Goal: Entertainment & Leisure: Consume media (video, audio)

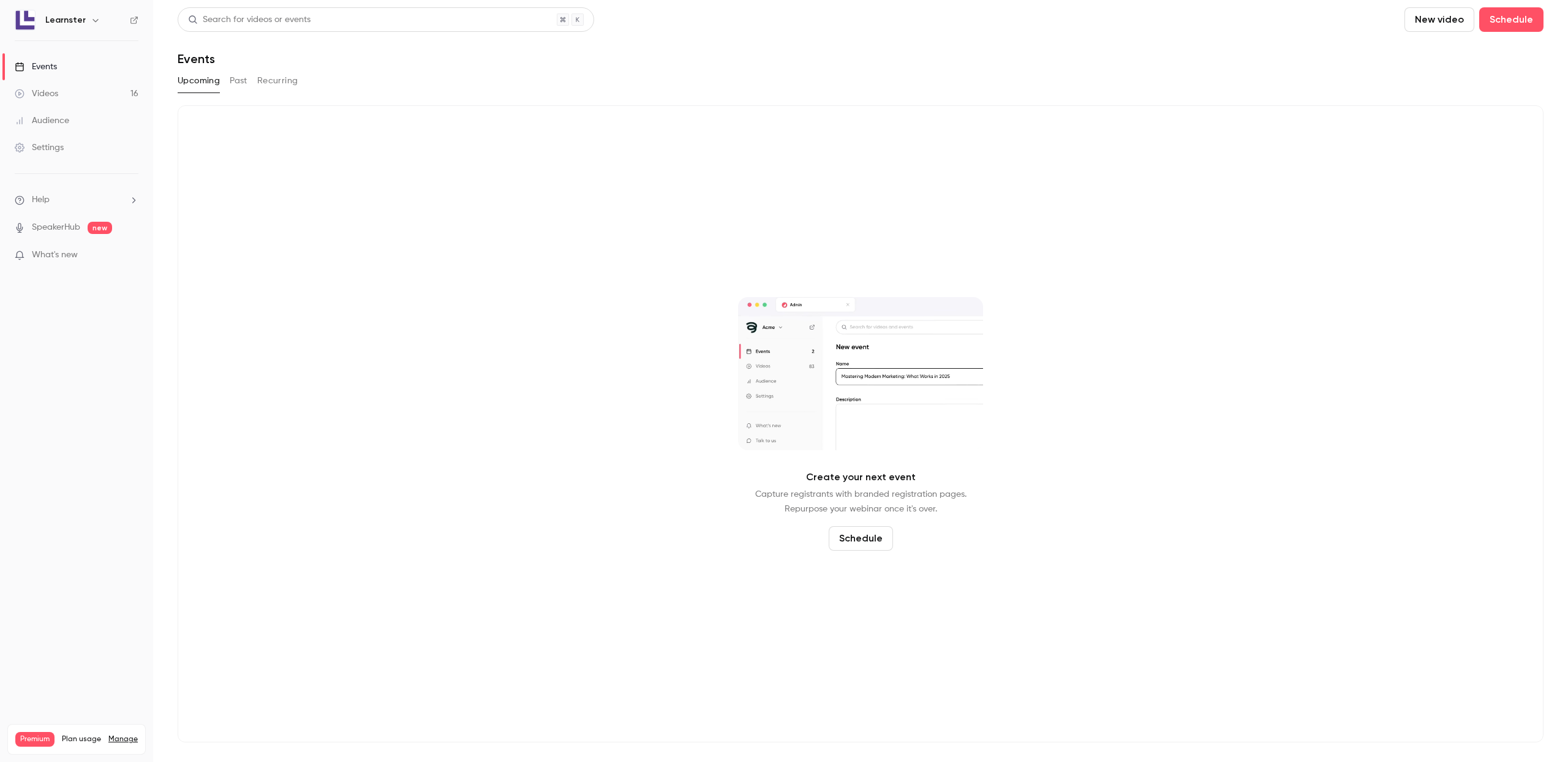
click at [45, 94] on div "Videos" at bounding box center [36, 94] width 43 height 12
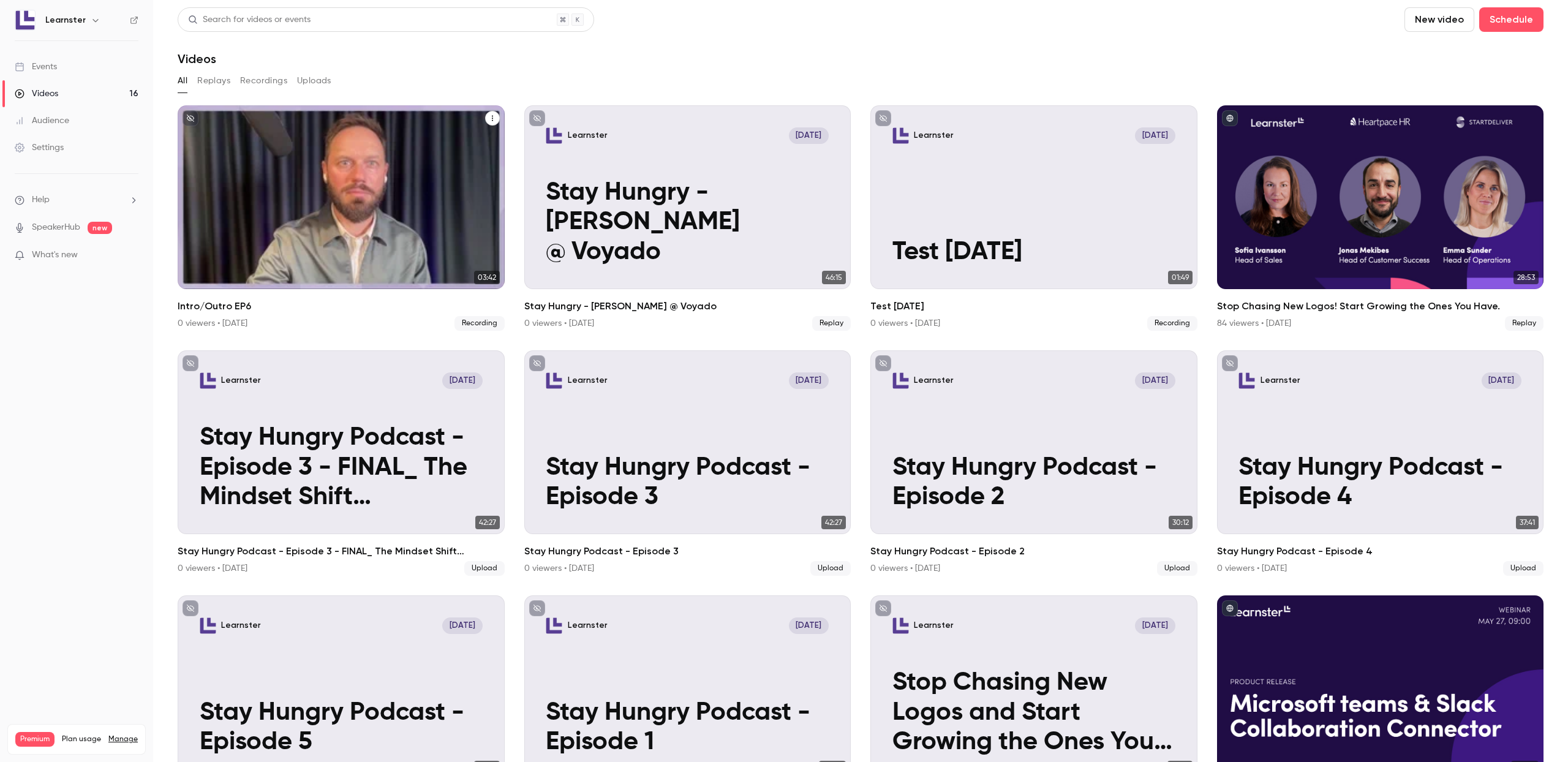
click at [496, 115] on button "Intro/Outro EP6" at bounding box center [493, 118] width 15 height 15
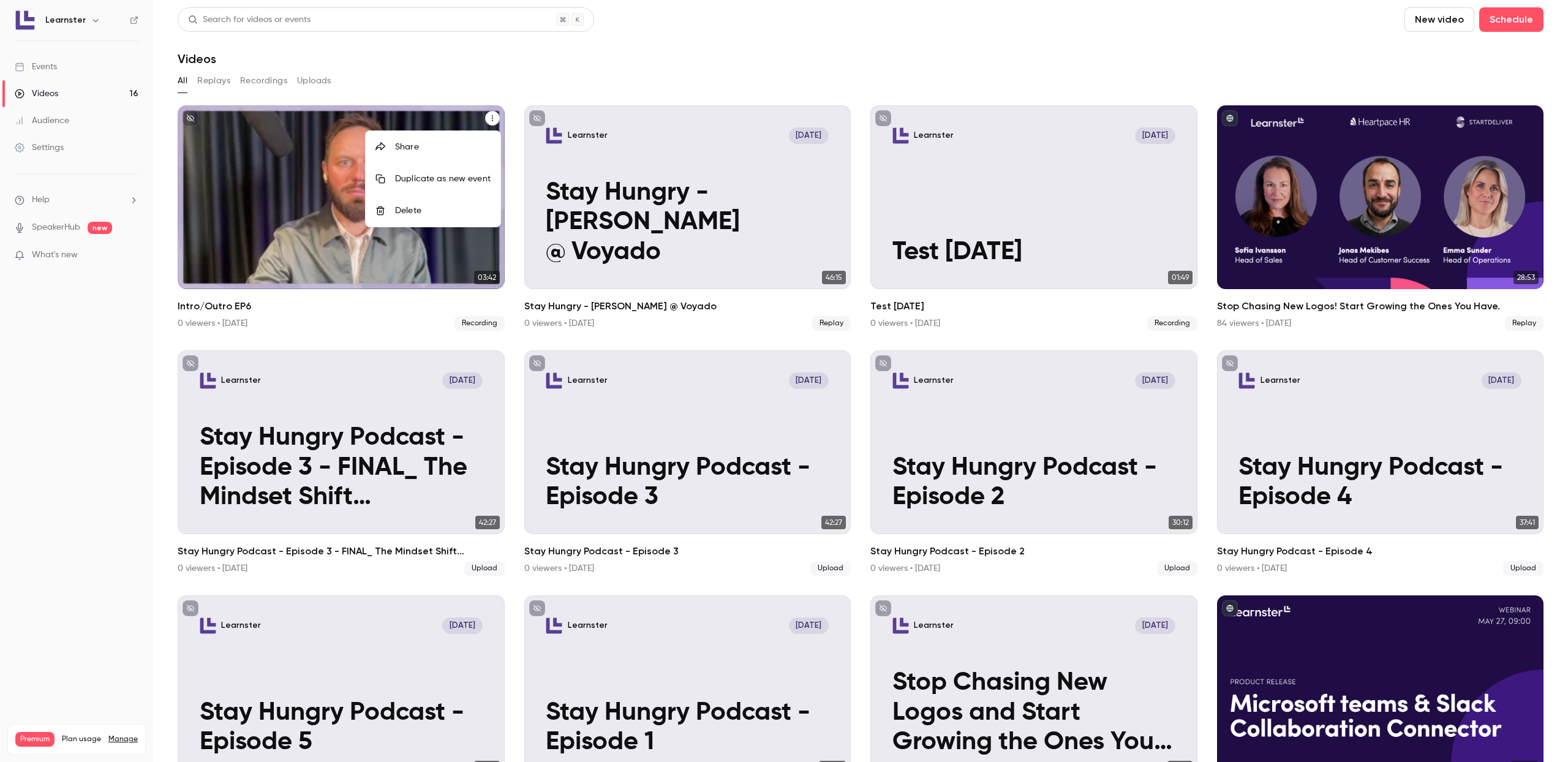
click at [425, 76] on div at bounding box center [784, 381] width 1568 height 762
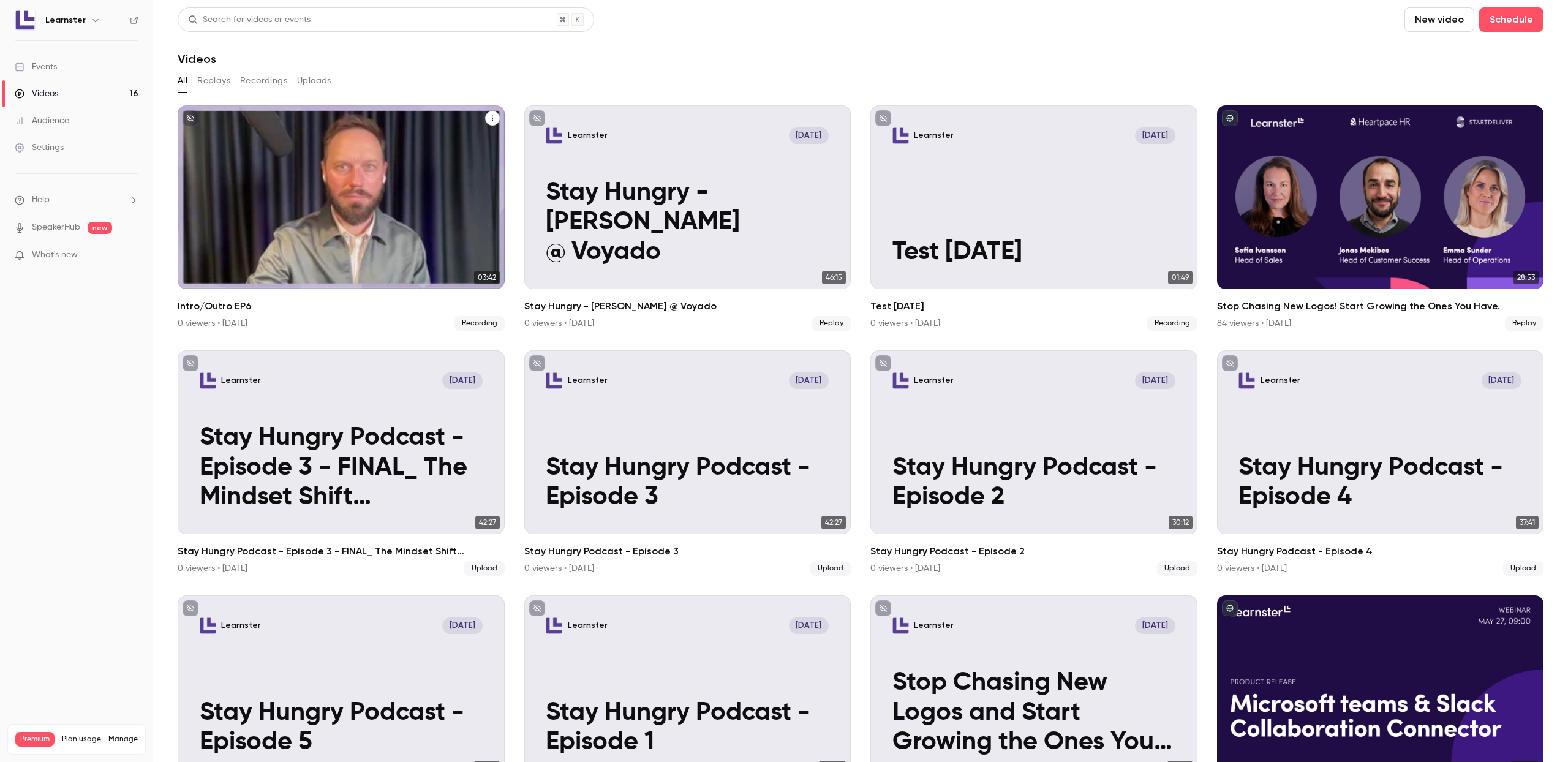
click at [450, 233] on div "Learnster [DATE] Intro/Outro EP6" at bounding box center [341, 197] width 327 height 184
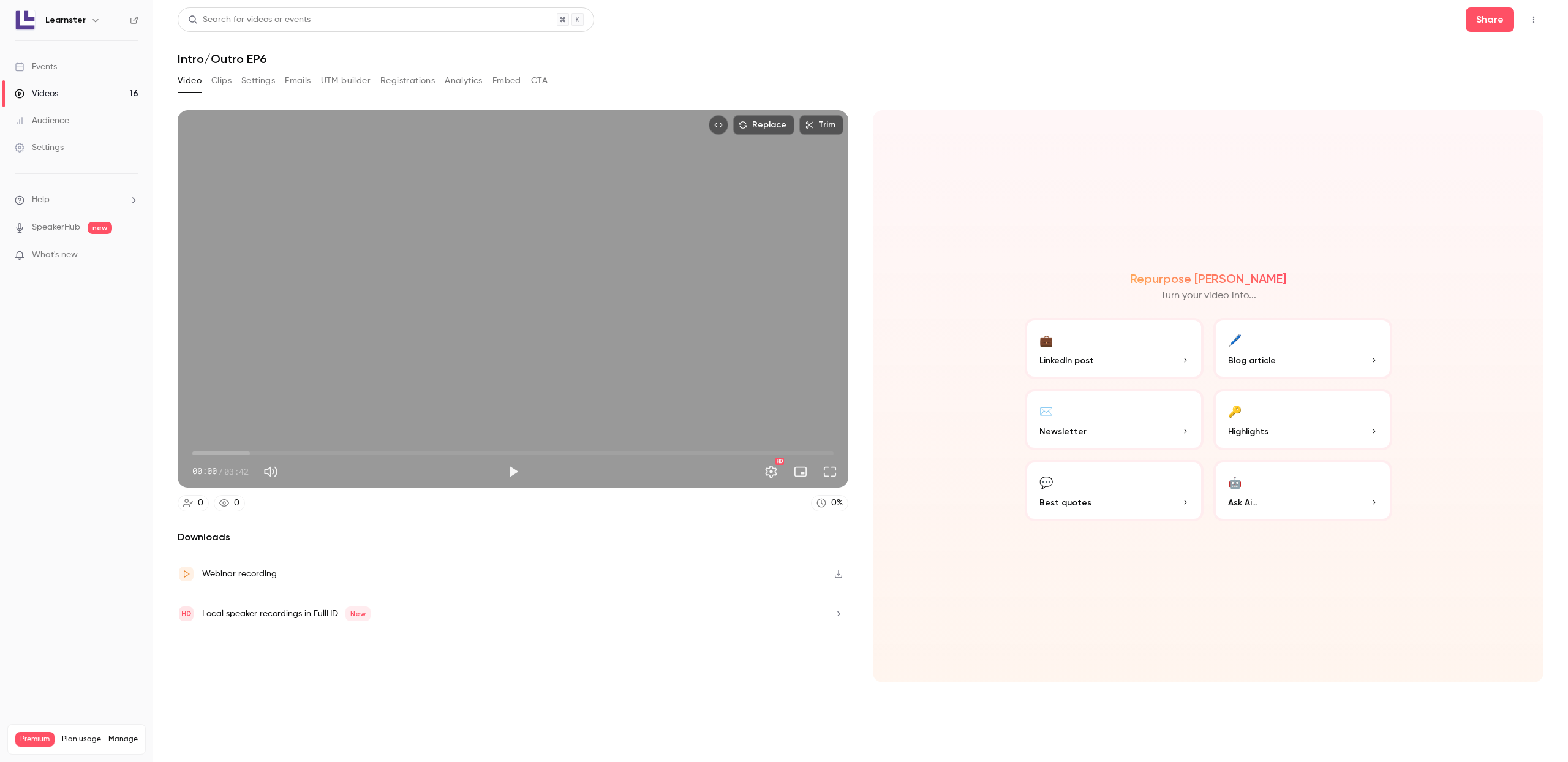
click at [1531, 19] on icon "Top Bar Actions" at bounding box center [1533, 19] width 10 height 9
click at [1020, 58] on div at bounding box center [784, 381] width 1568 height 762
click at [621, 659] on div "Downloads Webinar recording Local speaker recordings in FullHD New" at bounding box center [512, 606] width 671 height 152
click at [839, 574] on icon "button" at bounding box center [838, 574] width 7 height 8
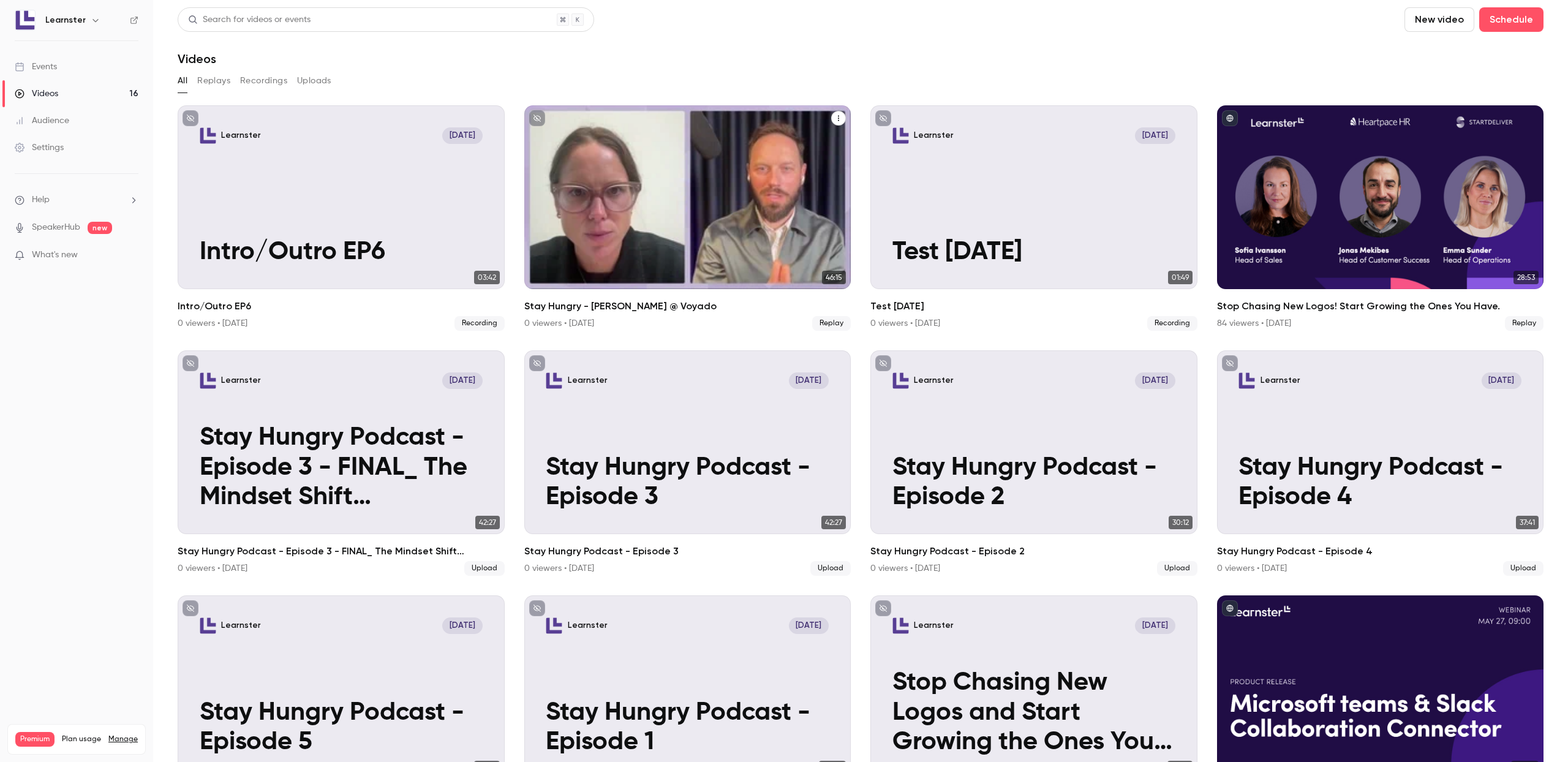
click at [838, 118] on icon "Stay Hungry - Erica @ Voyado" at bounding box center [838, 118] width 7 height 7
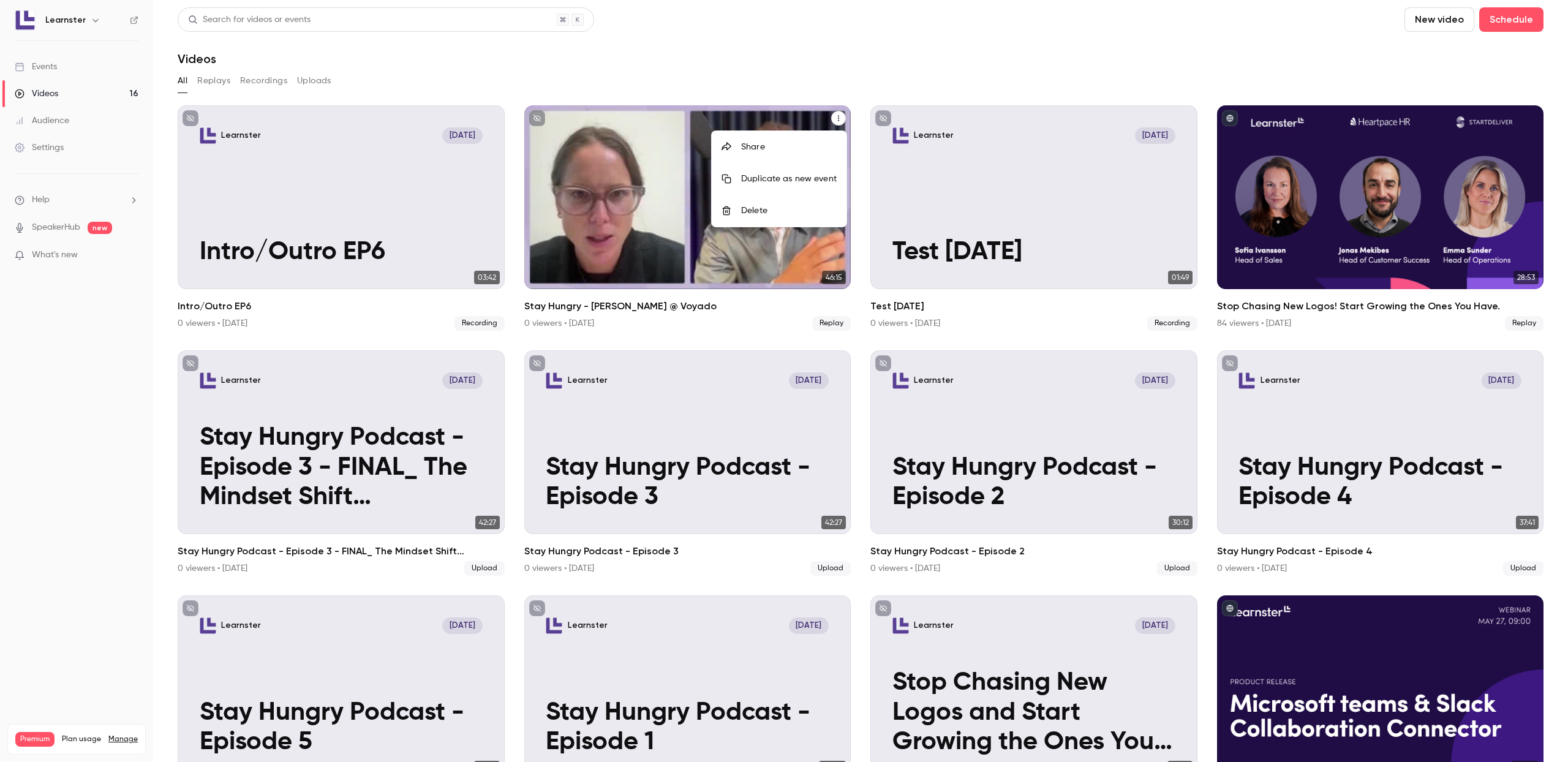
click at [673, 150] on div at bounding box center [784, 381] width 1568 height 762
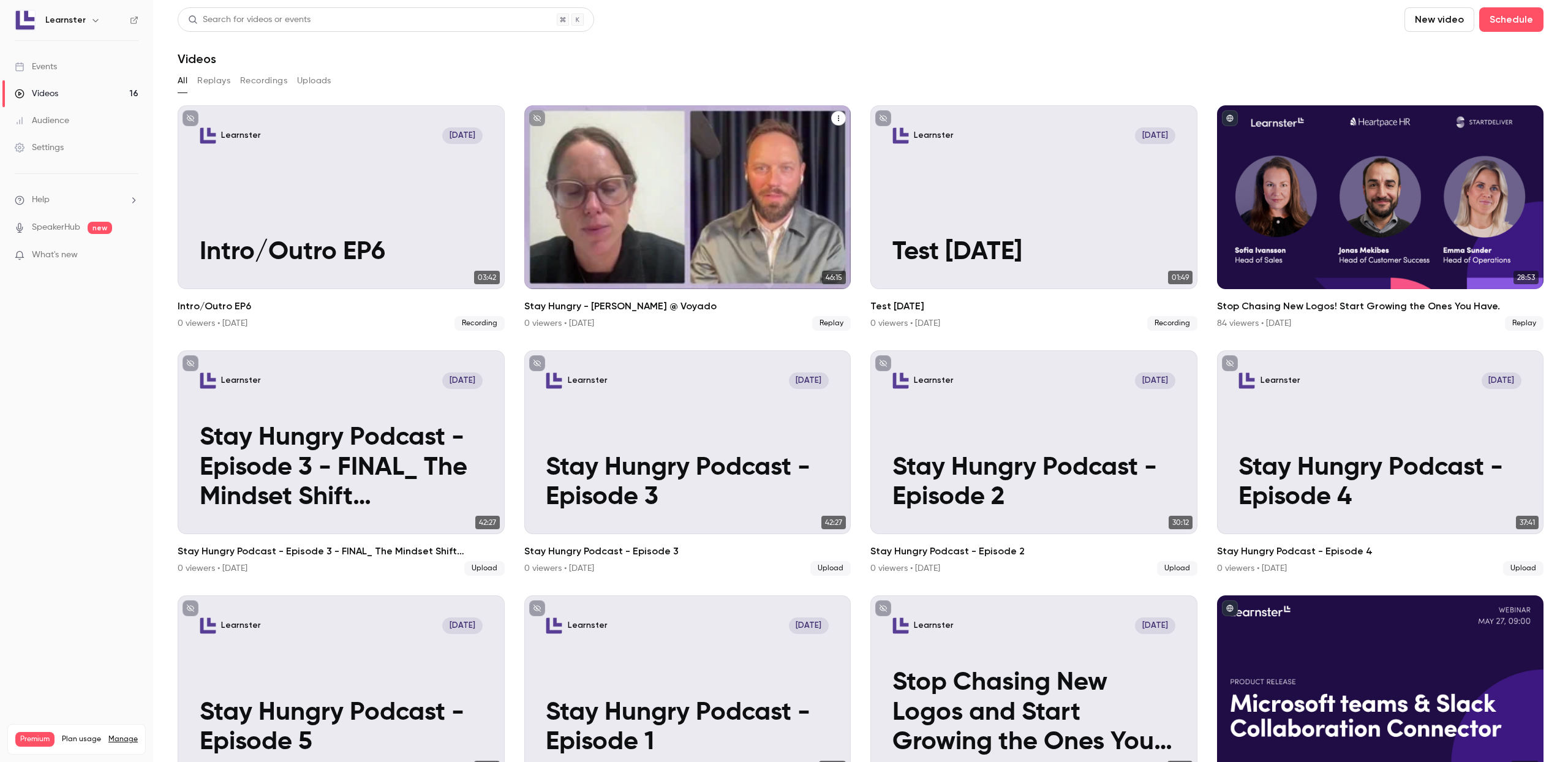
click at [663, 150] on div "Learnster [DATE] Stay Hungry - [PERSON_NAME] @ Voyado" at bounding box center [688, 197] width 327 height 184
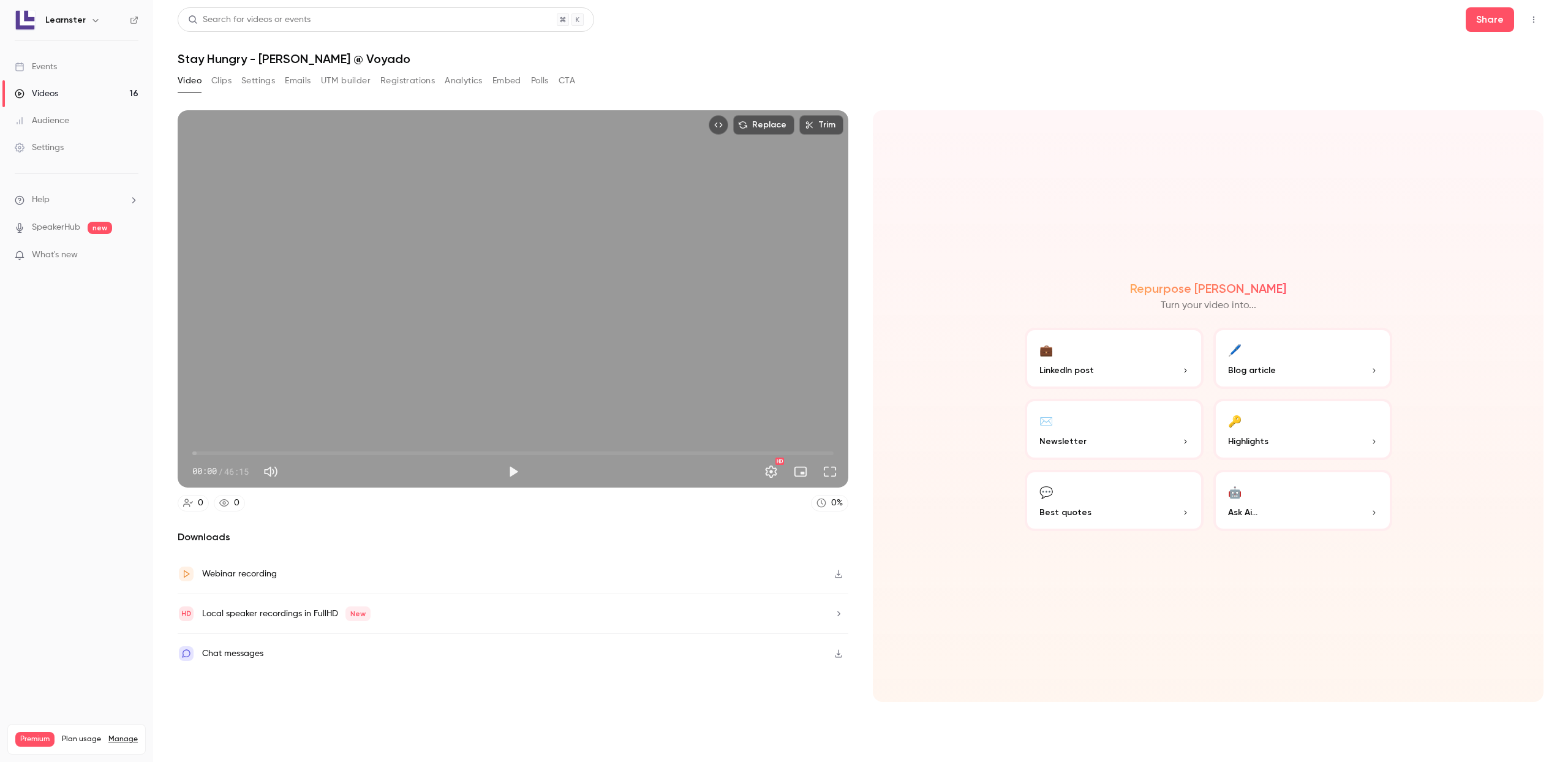
click at [836, 574] on icon "button" at bounding box center [838, 574] width 10 height 9
